Goal: Navigation & Orientation: Find specific page/section

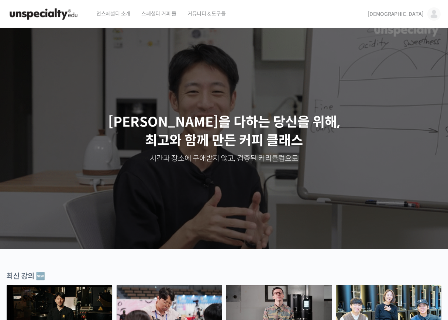
click at [434, 12] on img at bounding box center [433, 13] width 13 height 13
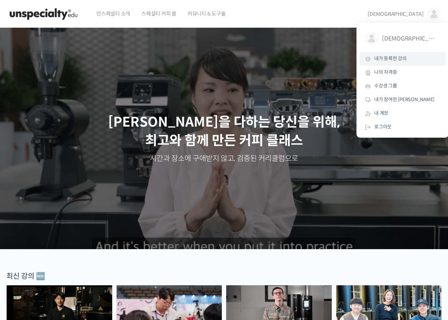
click at [402, 56] on span "내가 등록한 강의" at bounding box center [390, 58] width 32 height 6
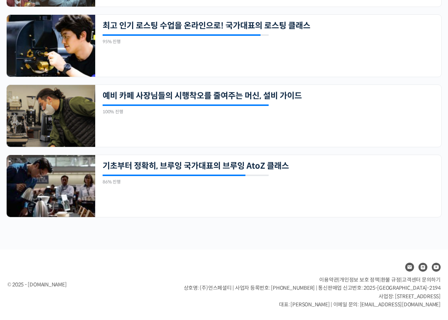
scroll to position [664, 0]
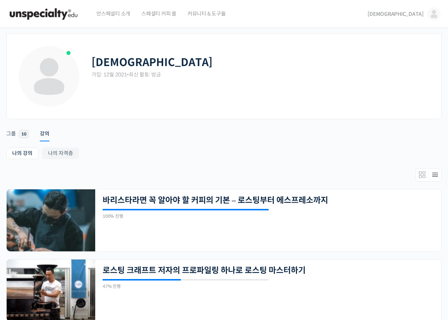
scroll to position [0, 0]
click at [201, 15] on span "커뮤니티 & 도구들" at bounding box center [206, 14] width 38 height 28
click at [277, 13] on div "언스페셜티 소개 스페셜티 커피 몰 커뮤니티 & 도구들" at bounding box center [225, 14] width 268 height 28
click at [124, 17] on span "언스페셜티 소개" at bounding box center [113, 14] width 34 height 28
